Goal: Find specific page/section: Find specific page/section

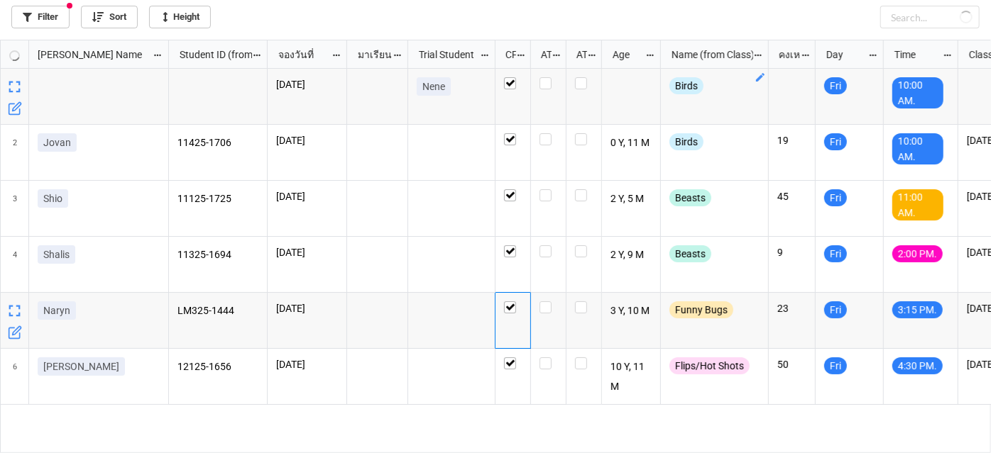
scroll to position [406, 983]
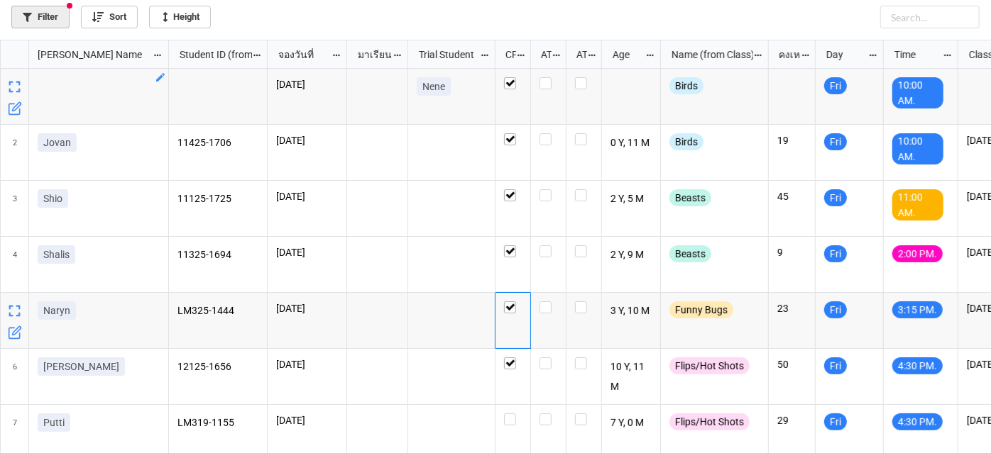
drag, startPoint x: 53, startPoint y: 14, endPoint x: 24, endPoint y: 13, distance: 28.4
click at [24, 13] on icon at bounding box center [27, 17] width 9 height 9
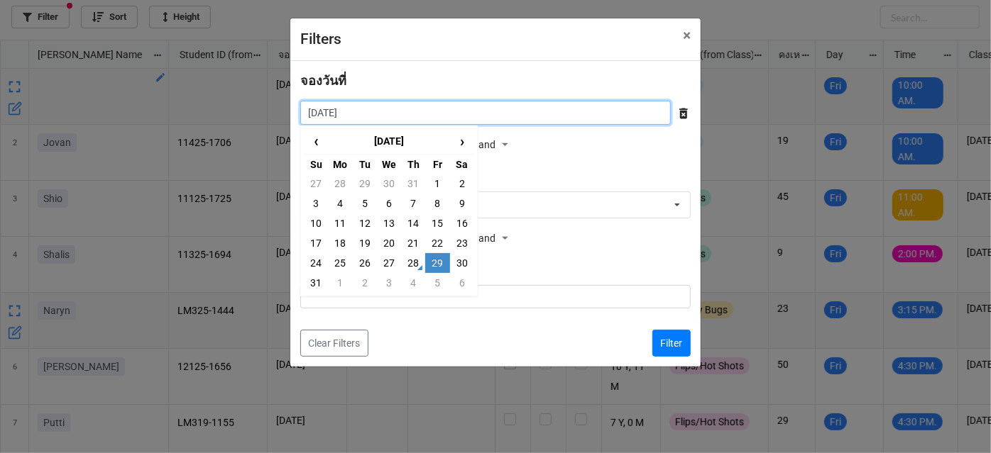
click at [487, 115] on input "29/8/2025" at bounding box center [485, 113] width 370 height 24
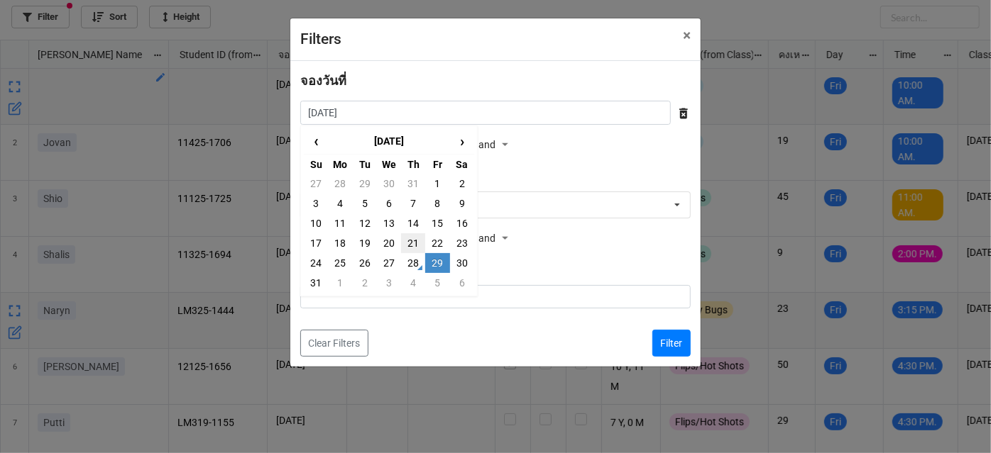
click at [413, 243] on td "21" at bounding box center [413, 243] width 24 height 20
type input "21/8/2025"
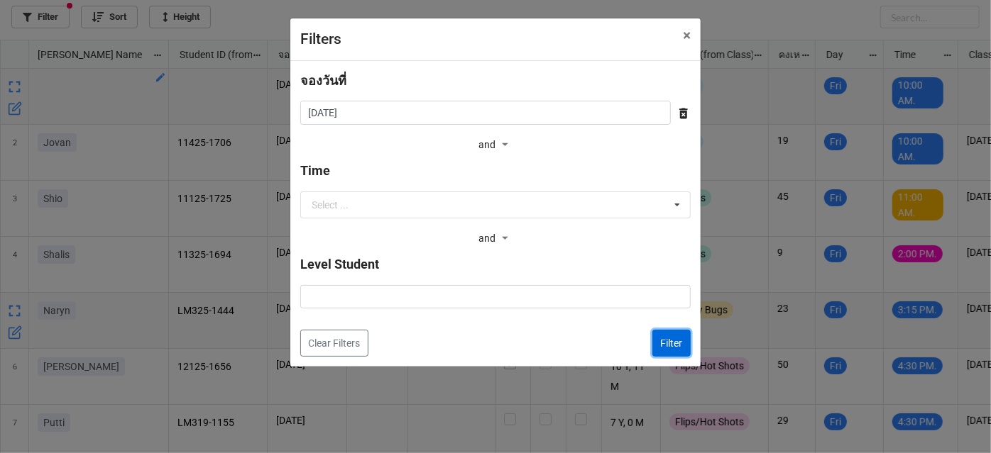
click at [673, 335] on button "Filter" at bounding box center [671, 343] width 38 height 27
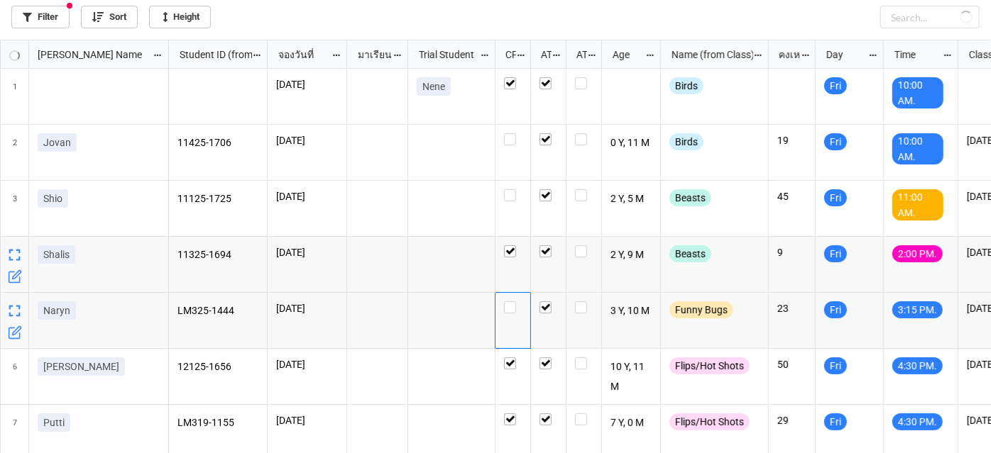
checkbox input "true"
checkbox input "false"
checkbox input "true"
checkbox input "false"
checkbox input "true"
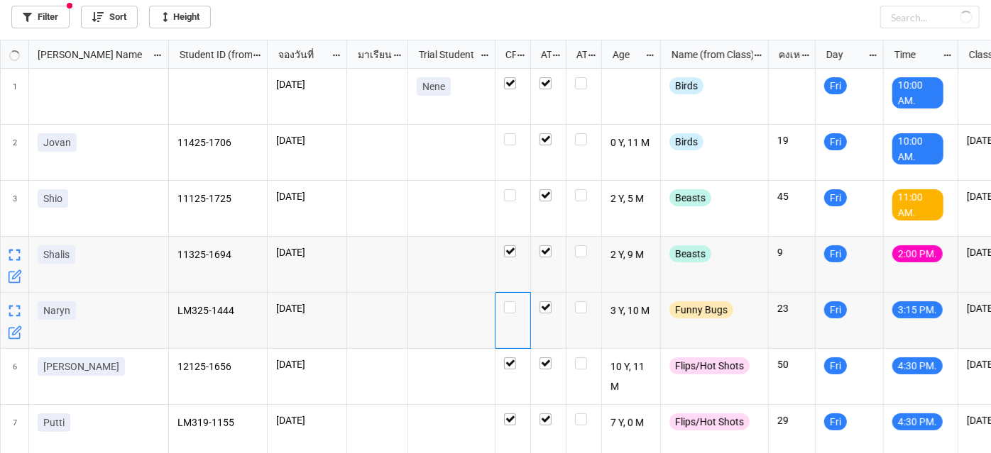
checkbox input "true"
checkbox input "false"
checkbox input "true"
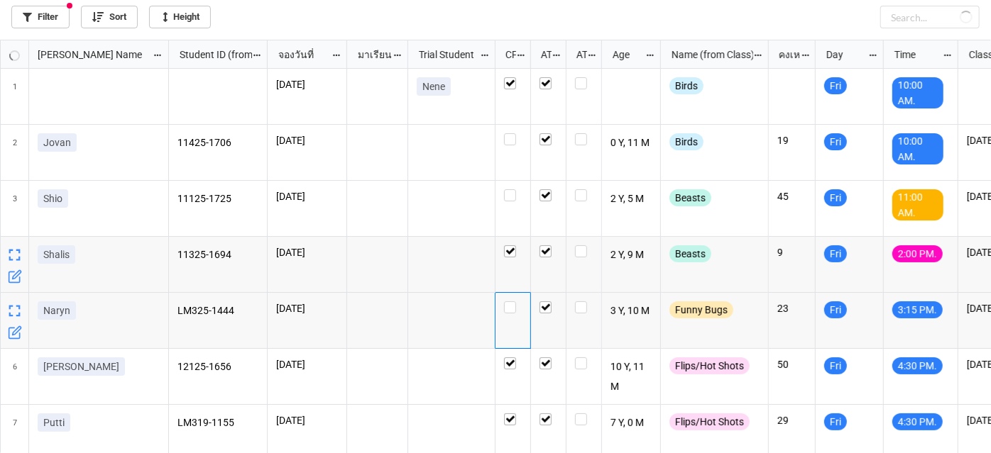
checkbox input "true"
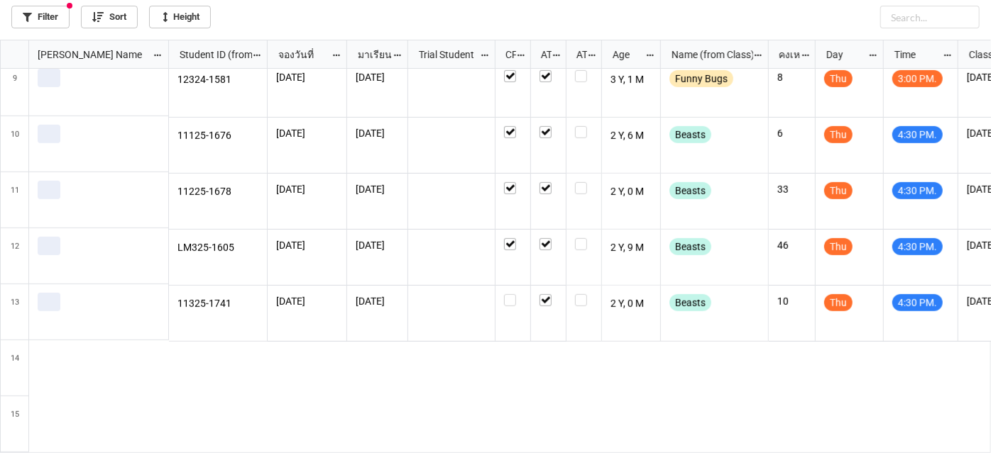
scroll to position [461, 0]
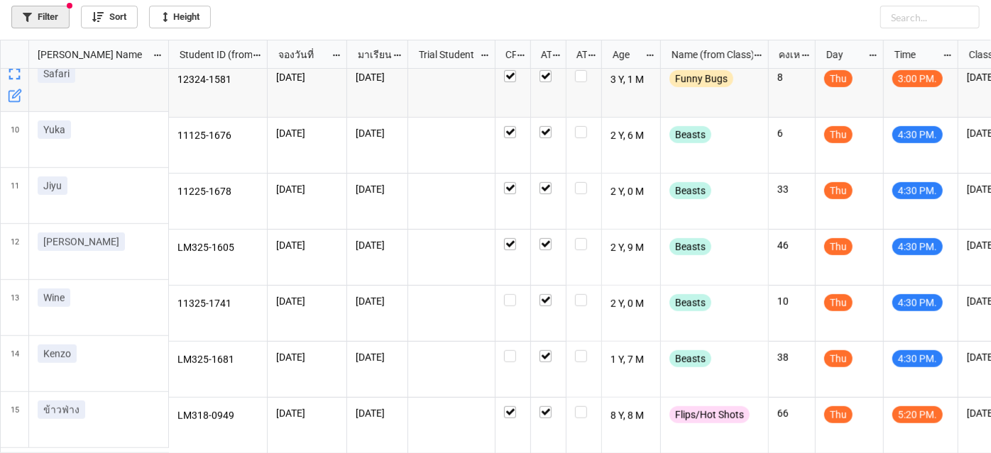
click at [57, 13] on link "Filter" at bounding box center [40, 17] width 58 height 23
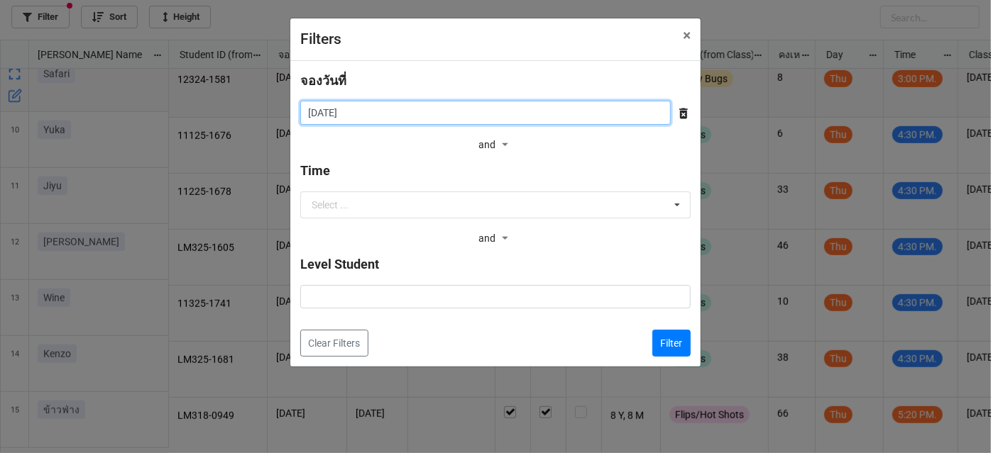
click at [502, 104] on input "21/8/2025" at bounding box center [485, 113] width 370 height 24
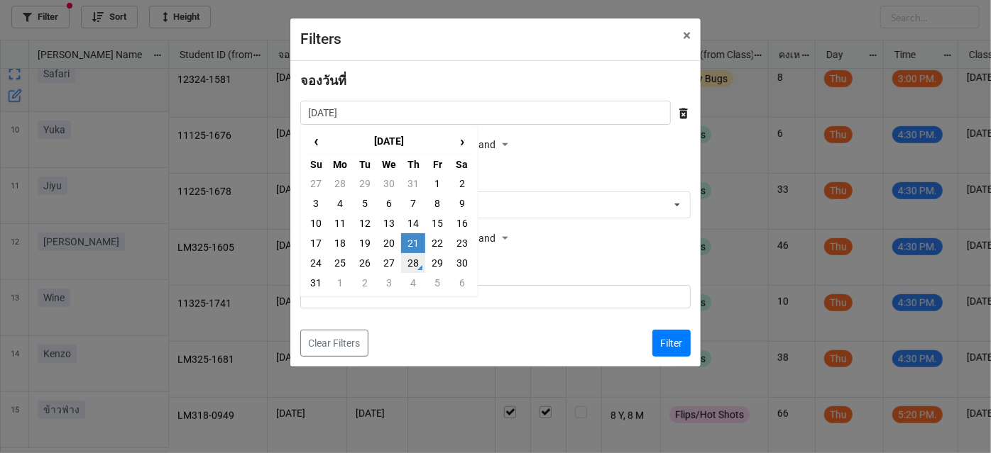
click at [409, 260] on td "28" at bounding box center [413, 263] width 24 height 20
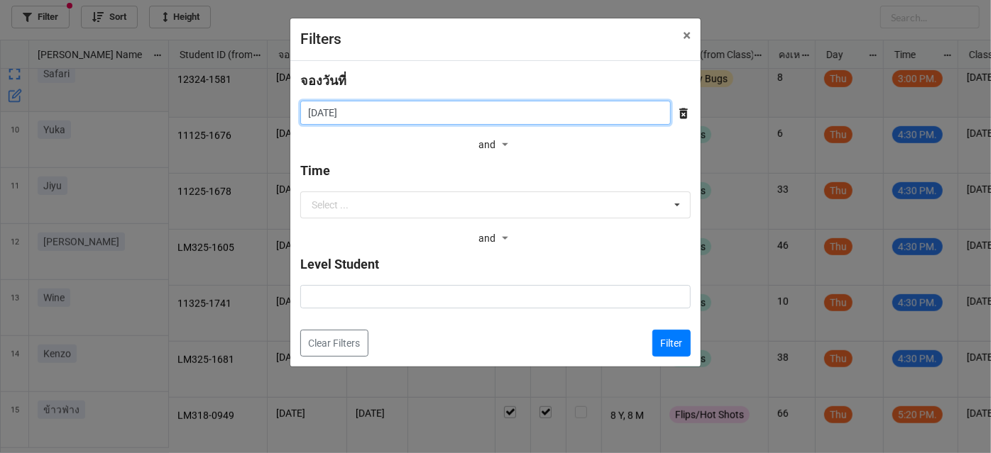
click at [390, 109] on input "[DATE]" at bounding box center [485, 113] width 370 height 24
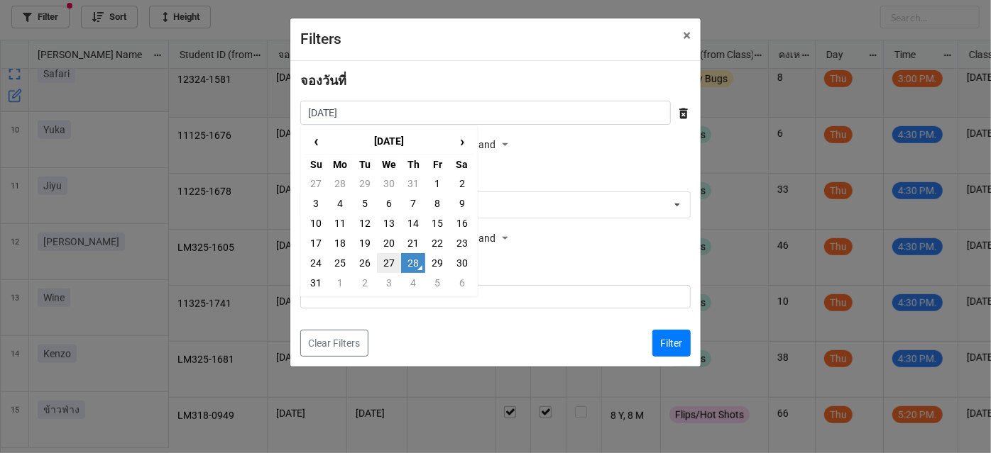
click at [384, 267] on td "27" at bounding box center [389, 263] width 24 height 20
type input "27/8/2025"
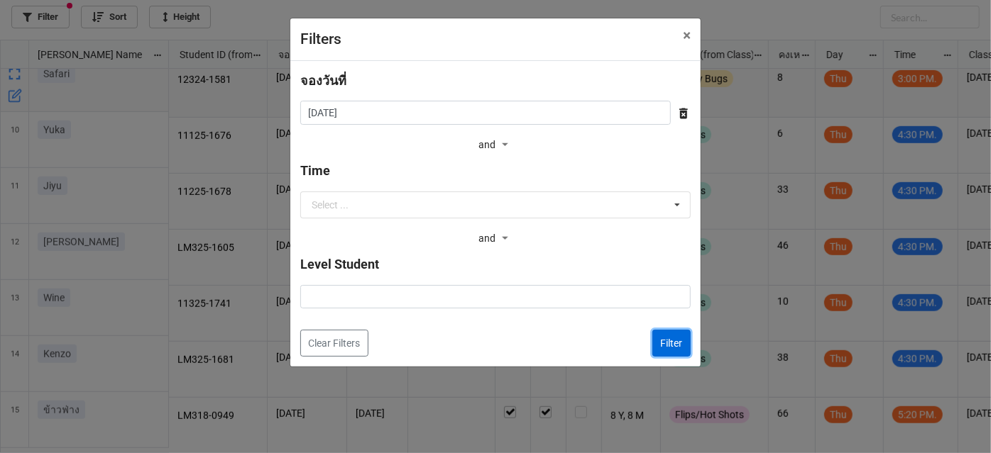
click at [667, 348] on button "Filter" at bounding box center [671, 343] width 38 height 27
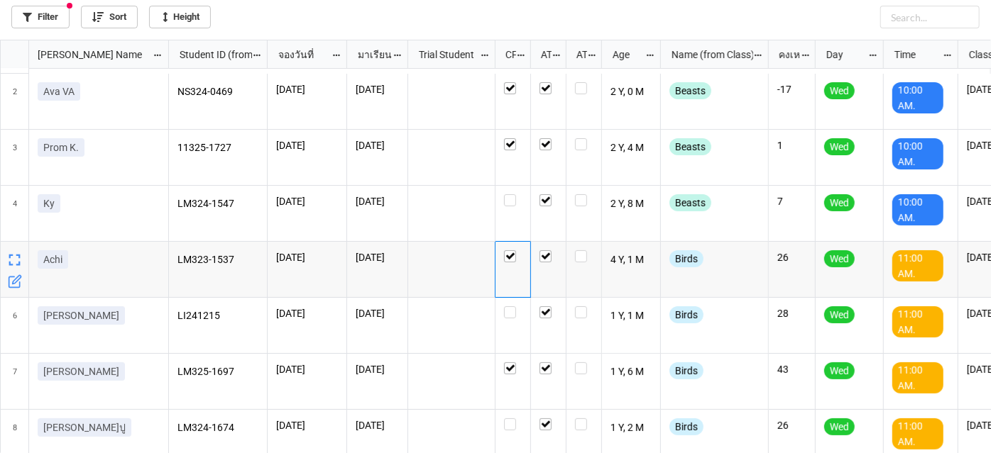
scroll to position [15, 0]
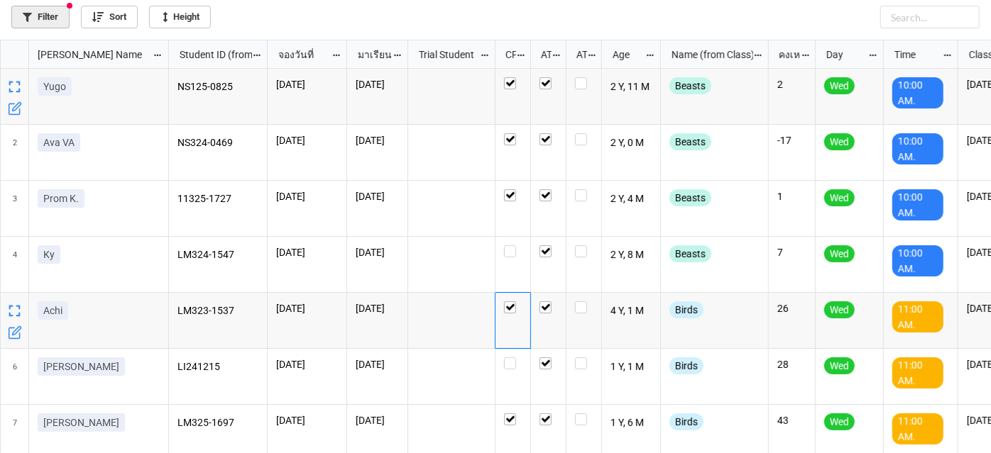
click at [45, 23] on link "Filter" at bounding box center [40, 17] width 58 height 23
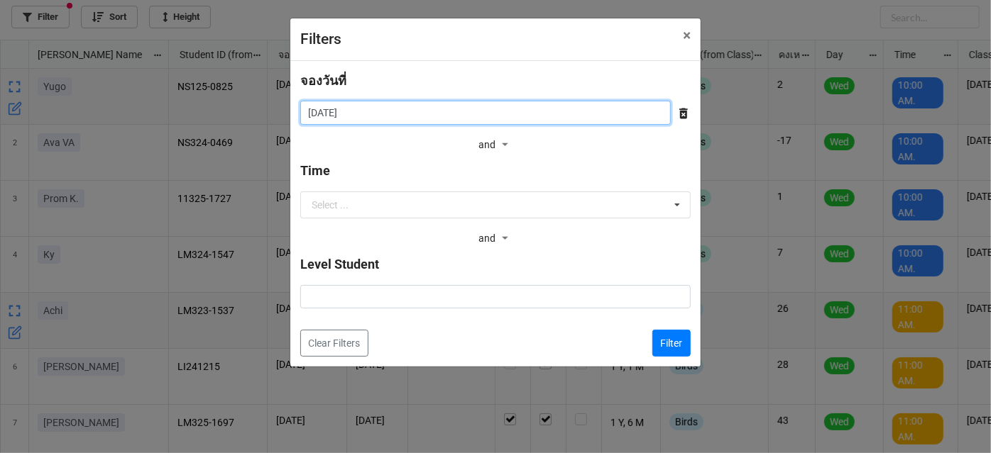
click at [500, 115] on input "27/8/2025" at bounding box center [485, 113] width 370 height 24
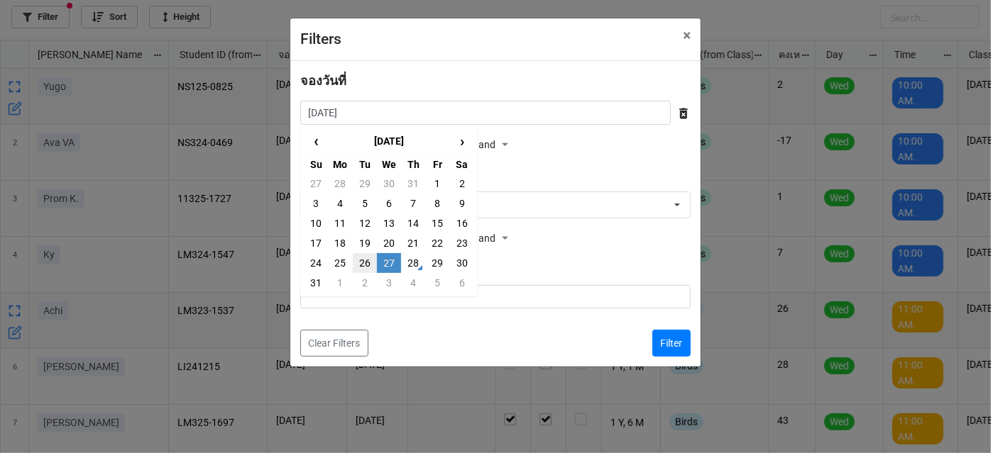
click at [356, 268] on td "26" at bounding box center [365, 263] width 24 height 20
type input "[DATE]"
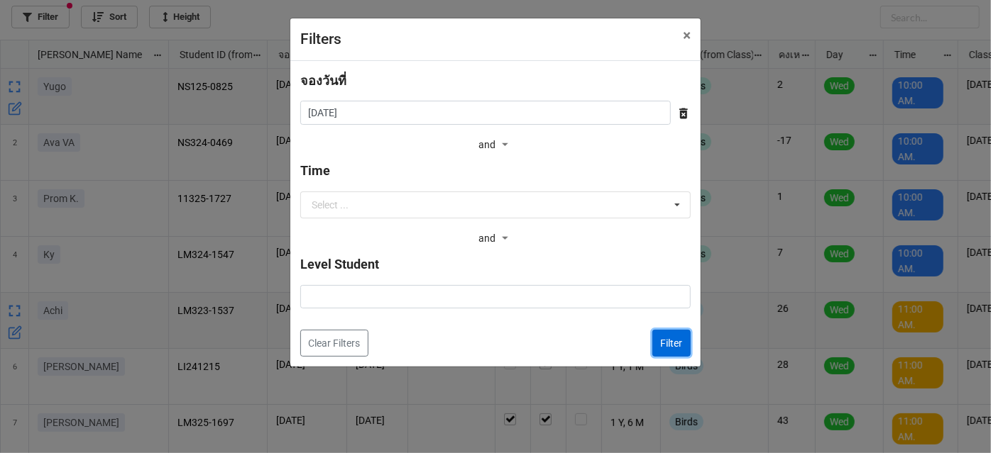
click at [668, 348] on button "Filter" at bounding box center [671, 343] width 38 height 27
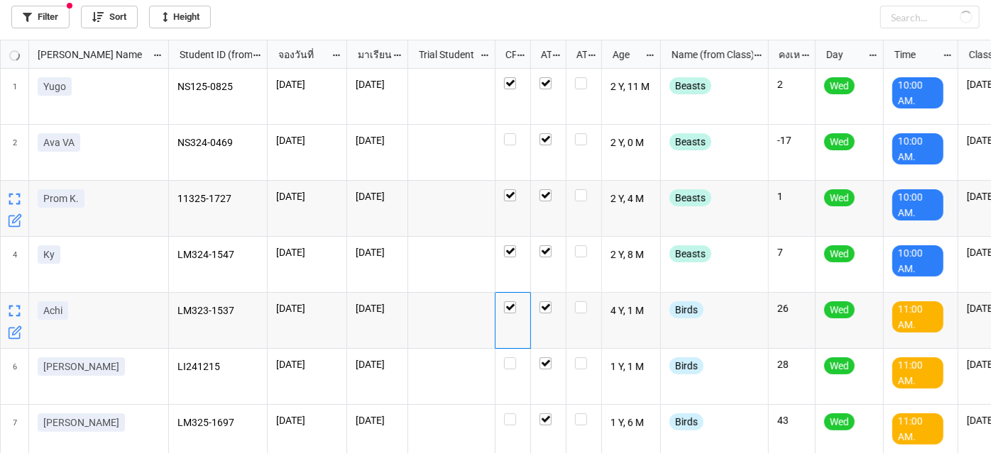
checkbox input "false"
checkbox input "true"
checkbox input "false"
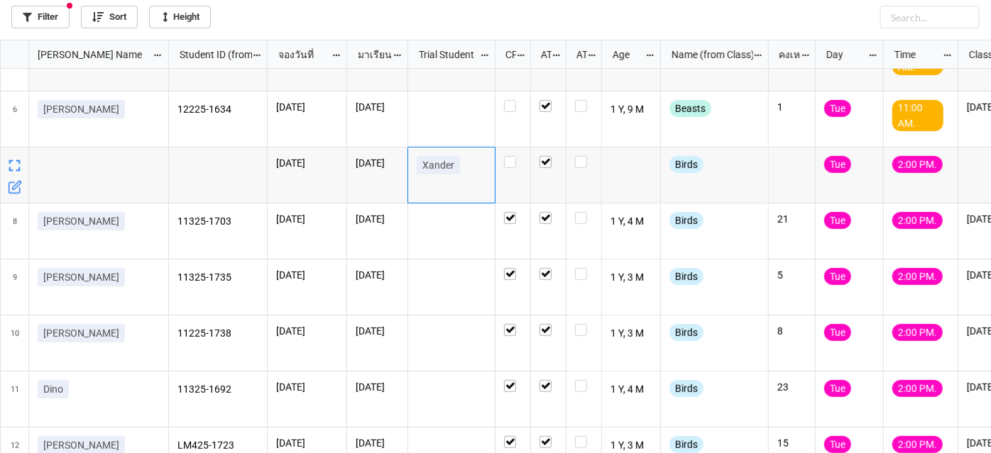
drag, startPoint x: 421, startPoint y: 164, endPoint x: 461, endPoint y: 166, distance: 39.8
click at [460, 166] on link "Xander" at bounding box center [438, 165] width 43 height 18
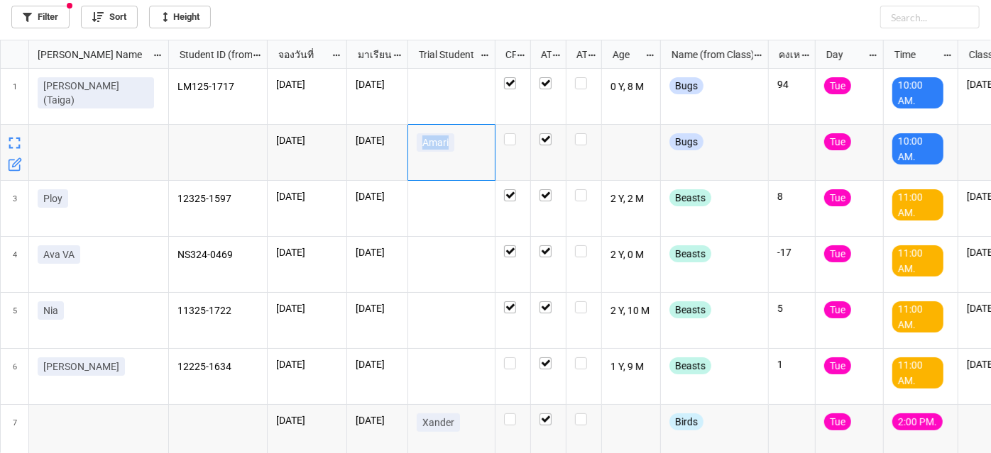
drag, startPoint x: 423, startPoint y: 142, endPoint x: 450, endPoint y: 142, distance: 27.0
click at [450, 142] on link "Amari" at bounding box center [436, 142] width 38 height 18
click at [43, 12] on link "Filter" at bounding box center [40, 17] width 58 height 23
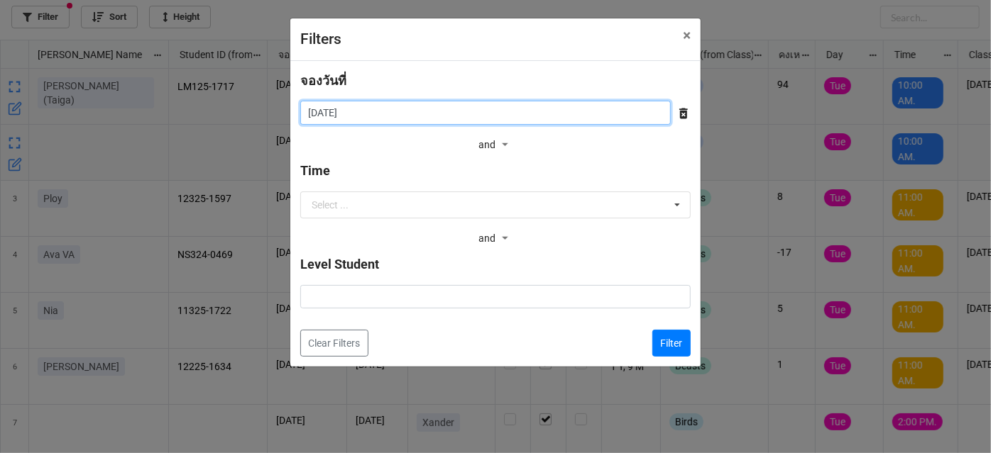
click at [441, 111] on input "[DATE]" at bounding box center [485, 113] width 370 height 24
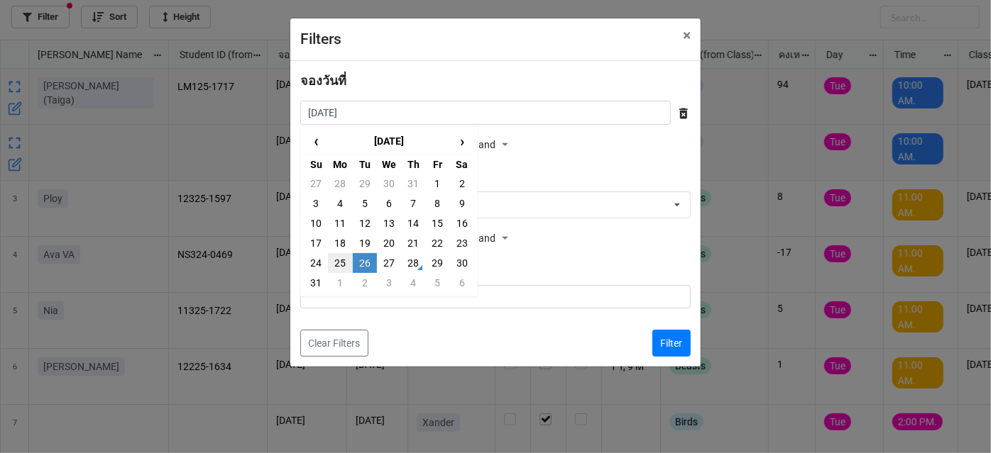
click at [336, 264] on td "25" at bounding box center [340, 263] width 24 height 20
type input "25/8/2025"
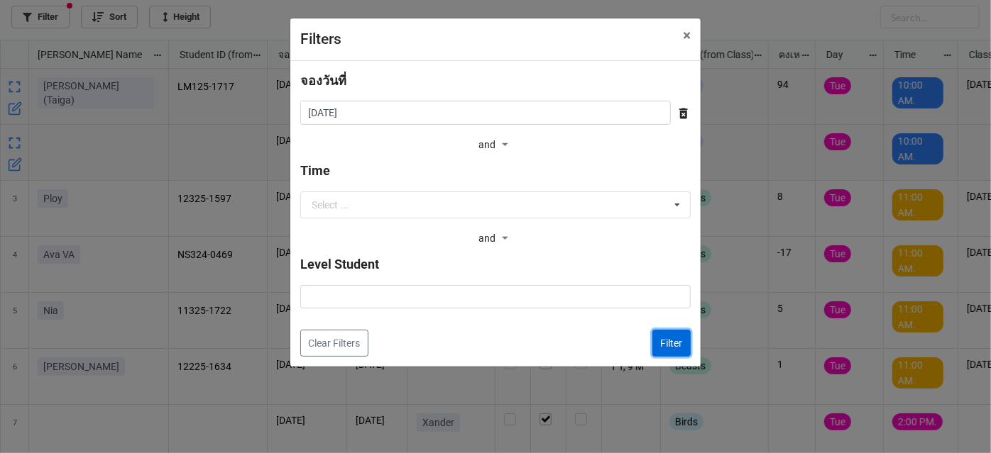
click at [678, 346] on button "Filter" at bounding box center [671, 343] width 38 height 27
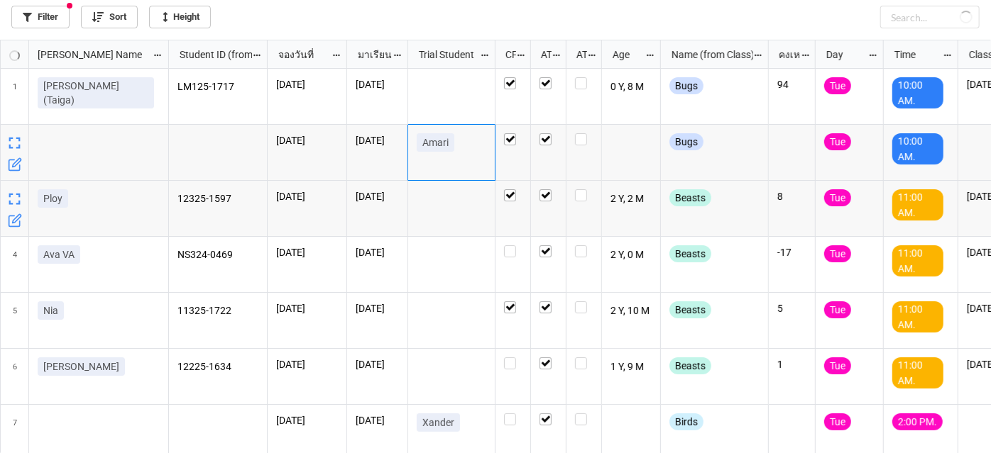
checkbox input "true"
checkbox input "false"
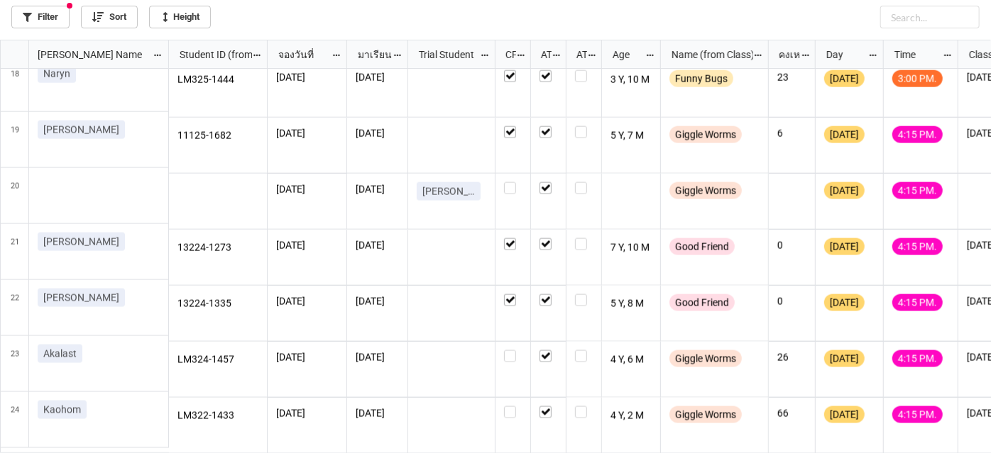
scroll to position [966, 0]
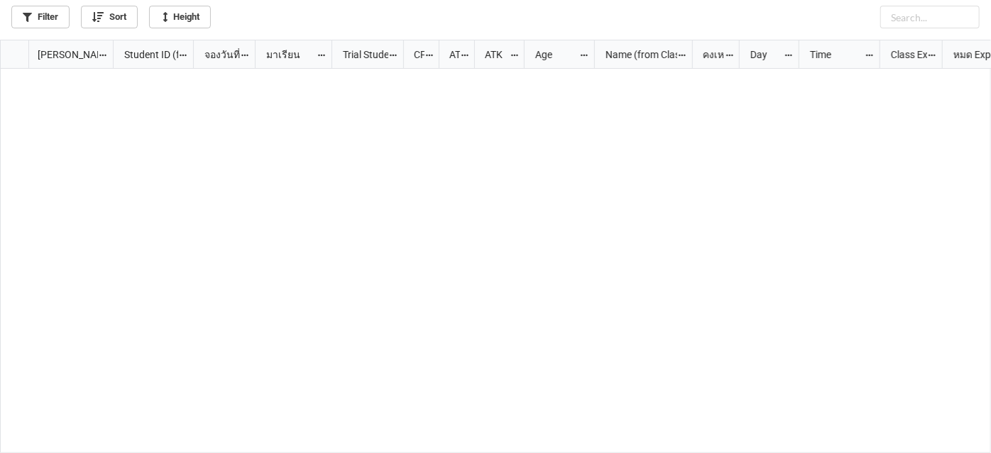
scroll to position [406, 983]
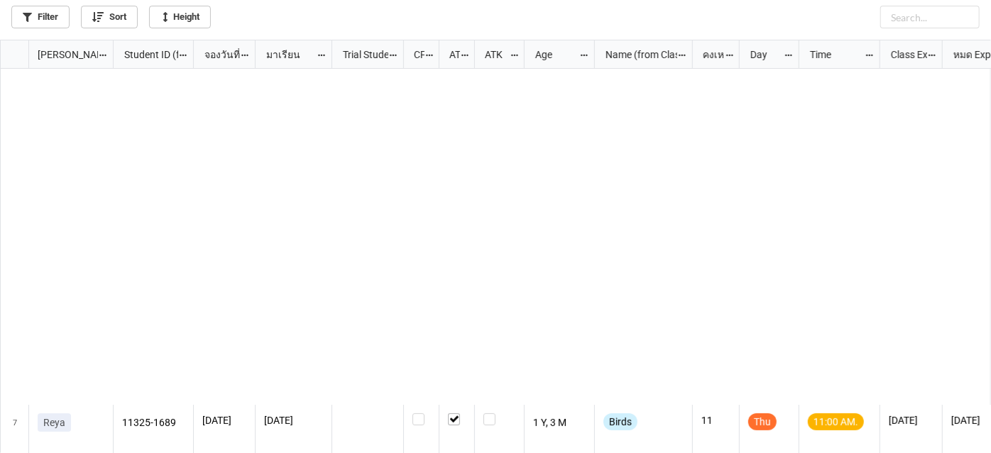
scroll to position [573, 0]
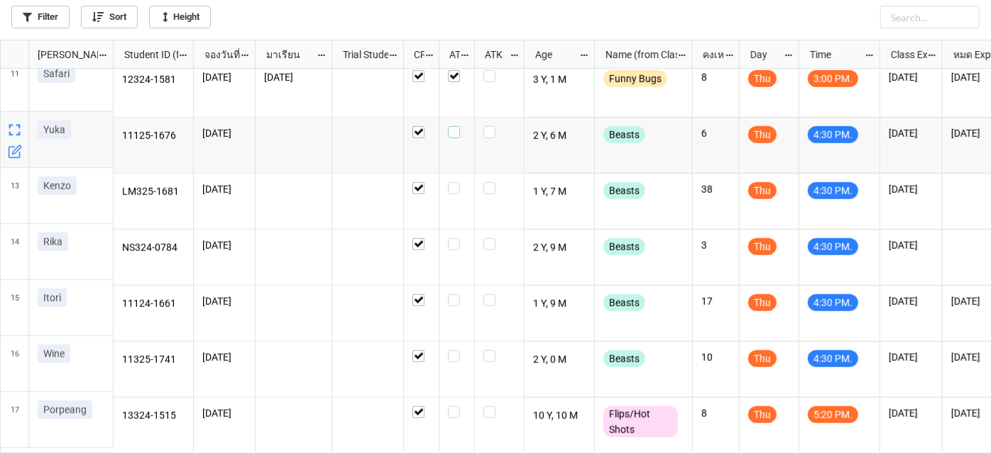
click at [458, 126] on label "grid" at bounding box center [457, 126] width 18 height 0
checkbox input "false"
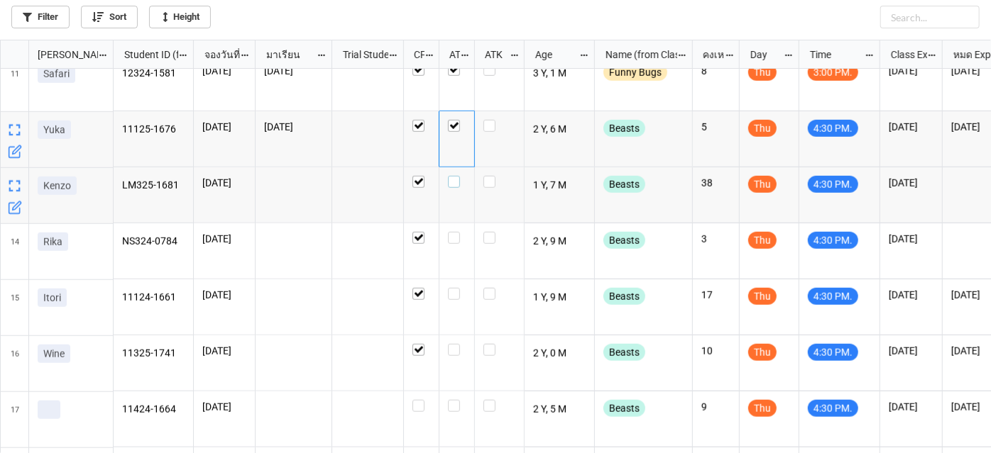
click at [455, 176] on label "grid" at bounding box center [457, 176] width 18 height 0
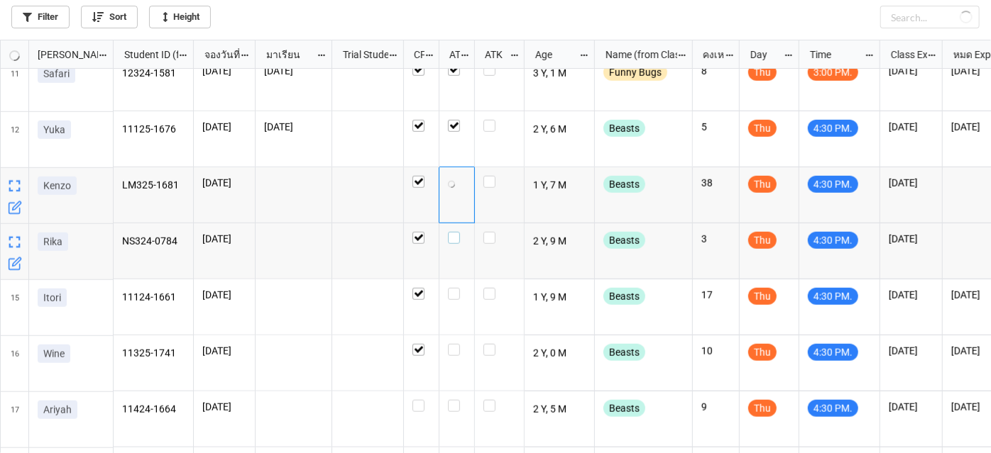
click at [454, 232] on label "grid" at bounding box center [457, 232] width 18 height 0
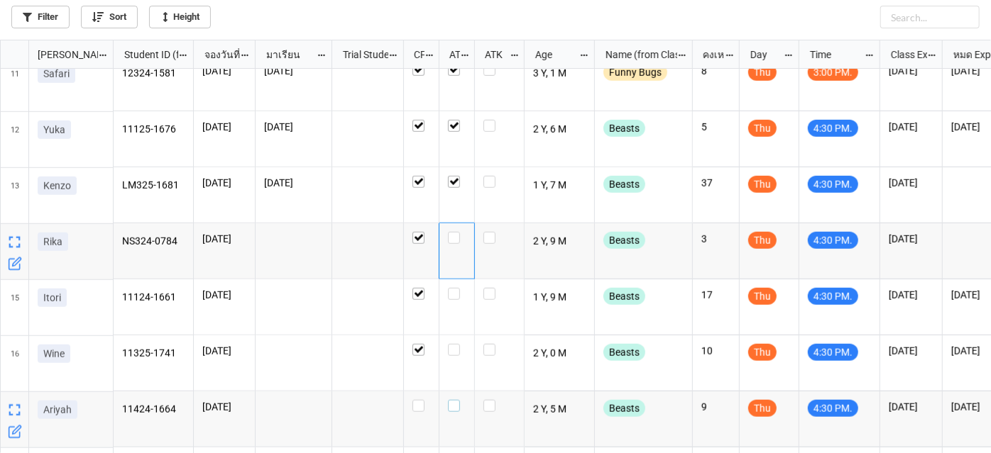
click at [454, 400] on label "grid" at bounding box center [457, 400] width 18 height 0
checkbox input "true"
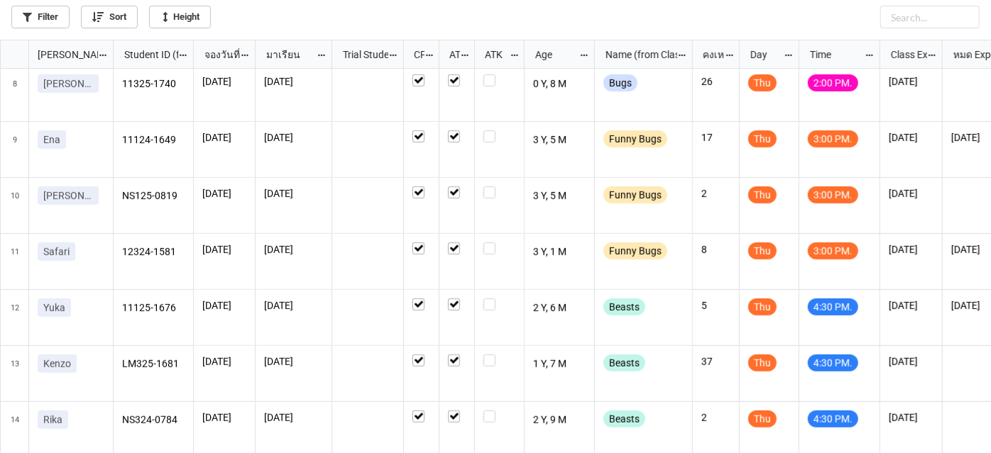
scroll to position [380, 0]
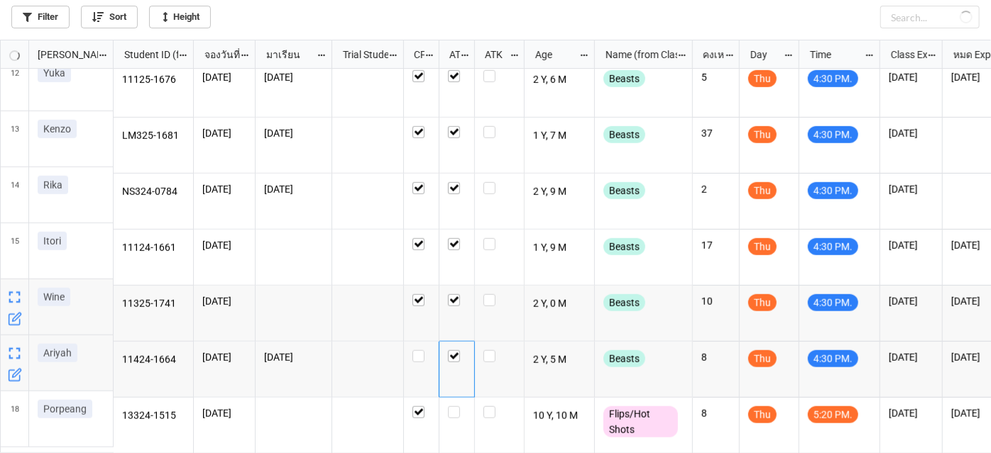
checkbox input "true"
checkbox input "false"
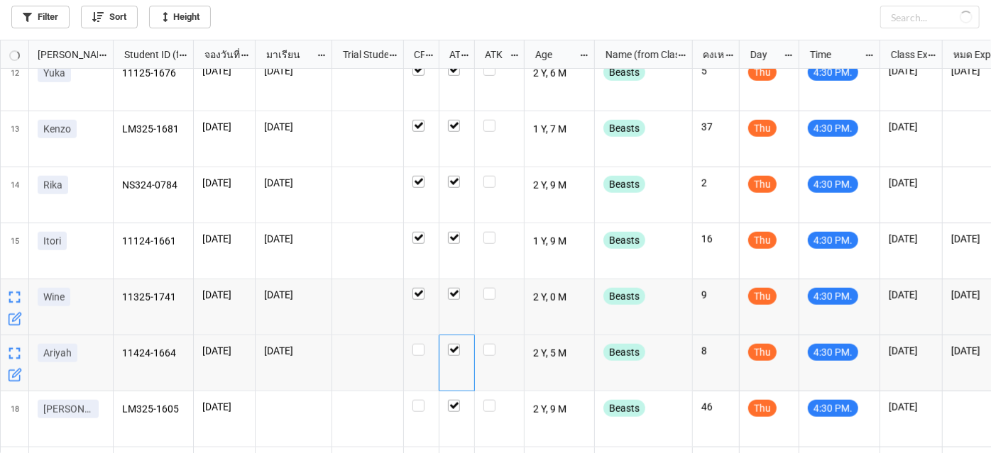
checkbox input "true"
